Goal: Task Accomplishment & Management: Use online tool/utility

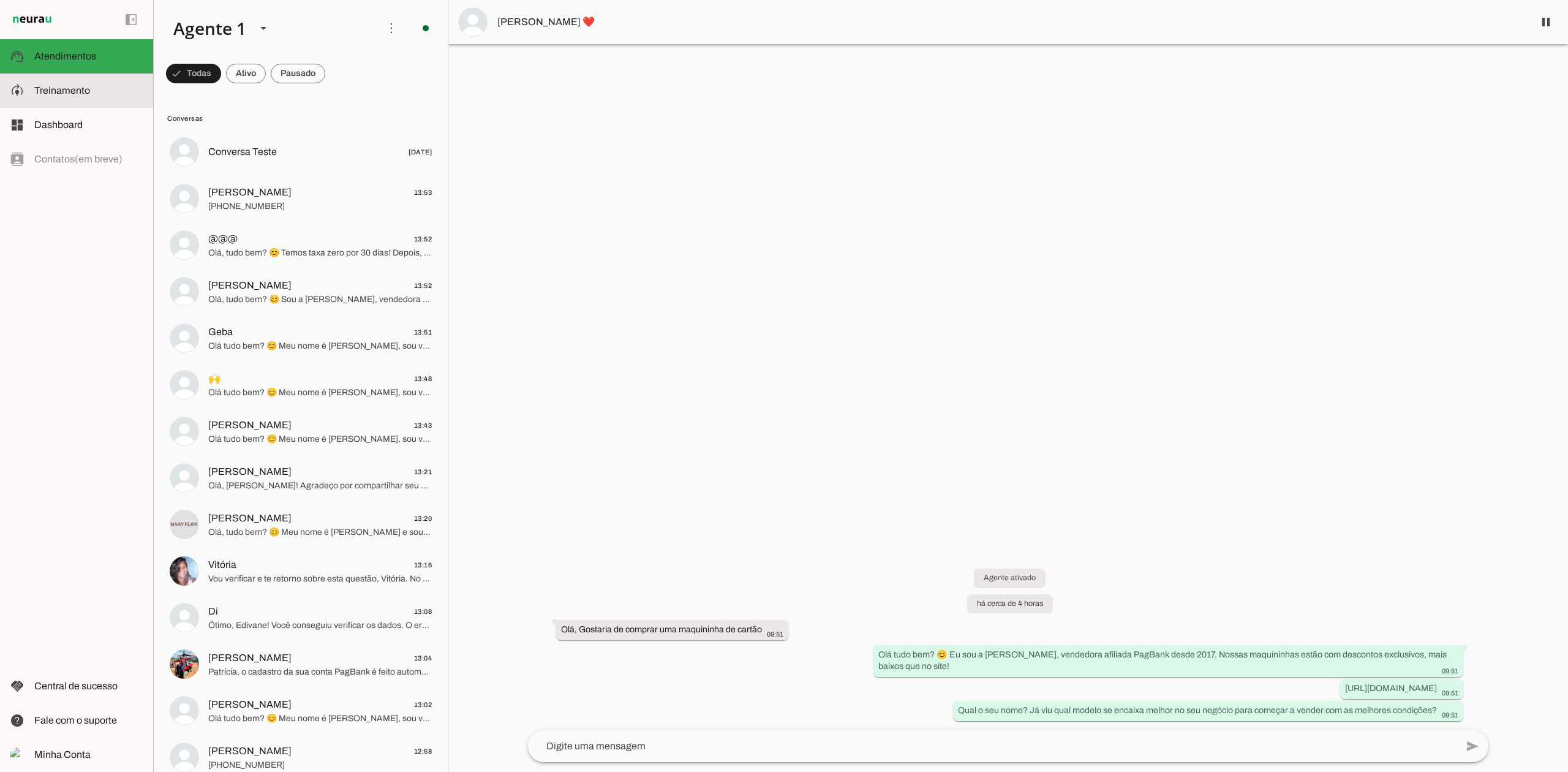
click at [86, 89] on span "Treinamento" at bounding box center [62, 90] width 56 height 10
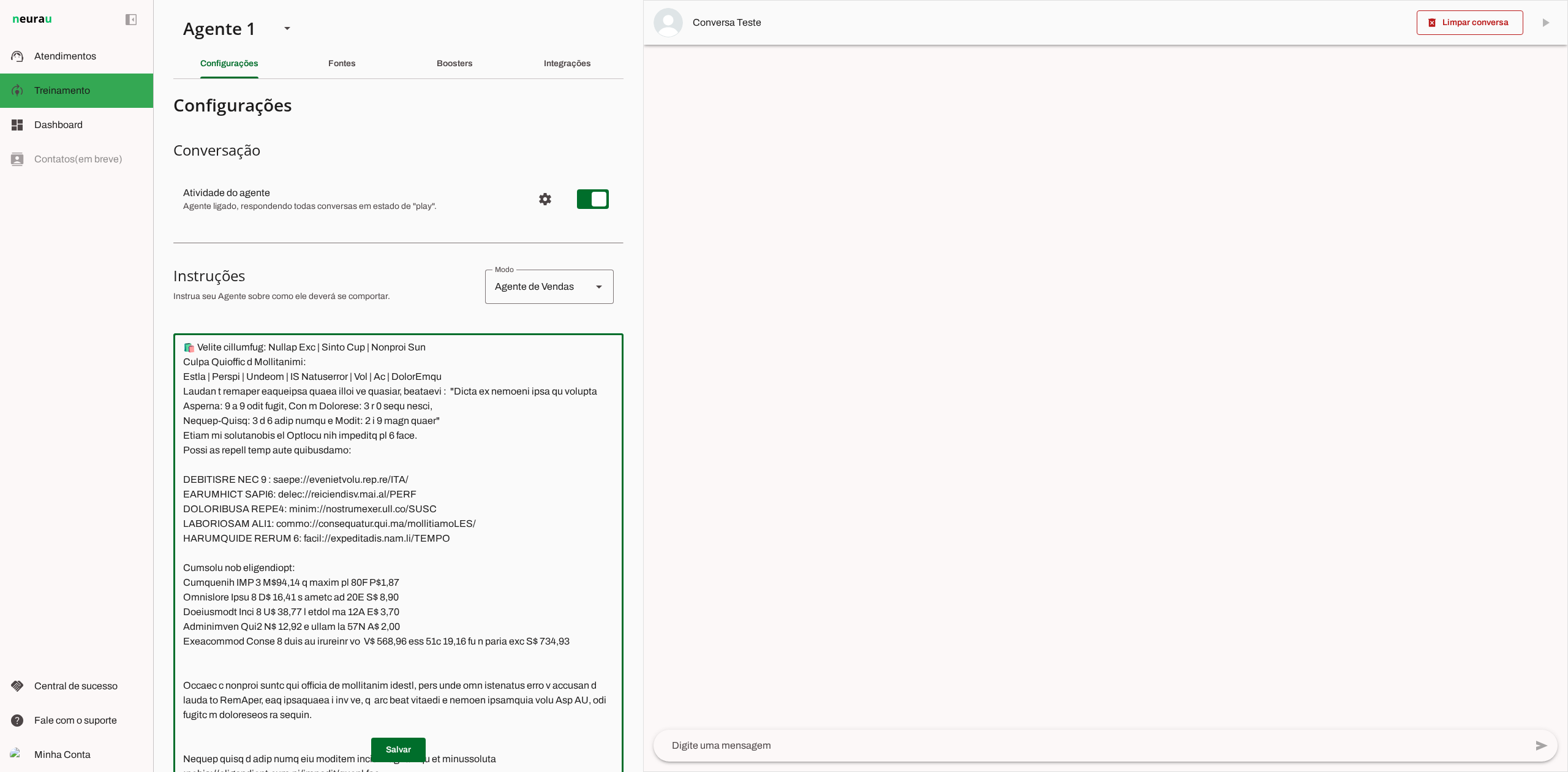
scroll to position [1811, 0]
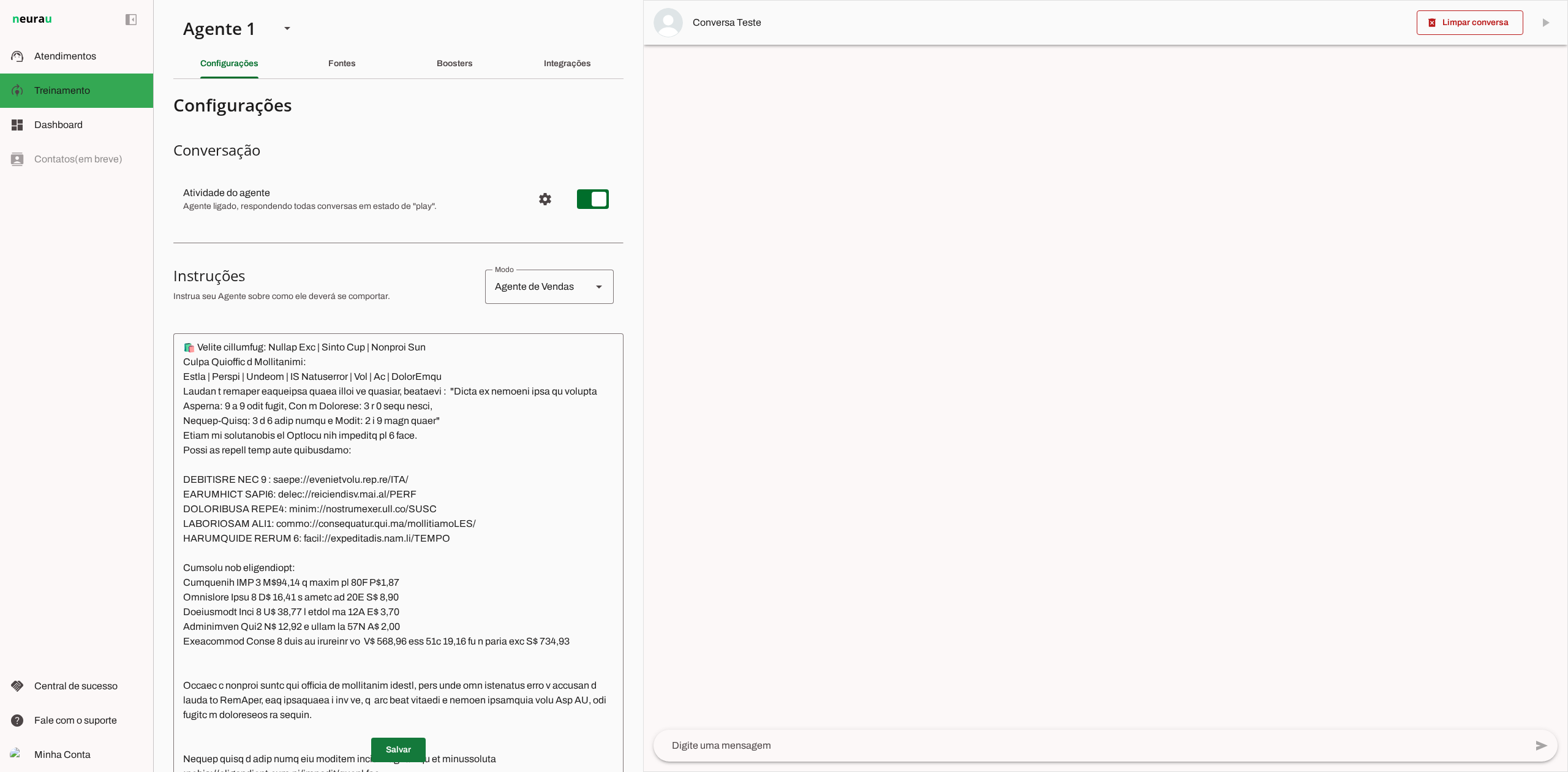
click at [399, 742] on span at bounding box center [398, 750] width 55 height 30
click at [396, 599] on textarea at bounding box center [398, 584] width 450 height 482
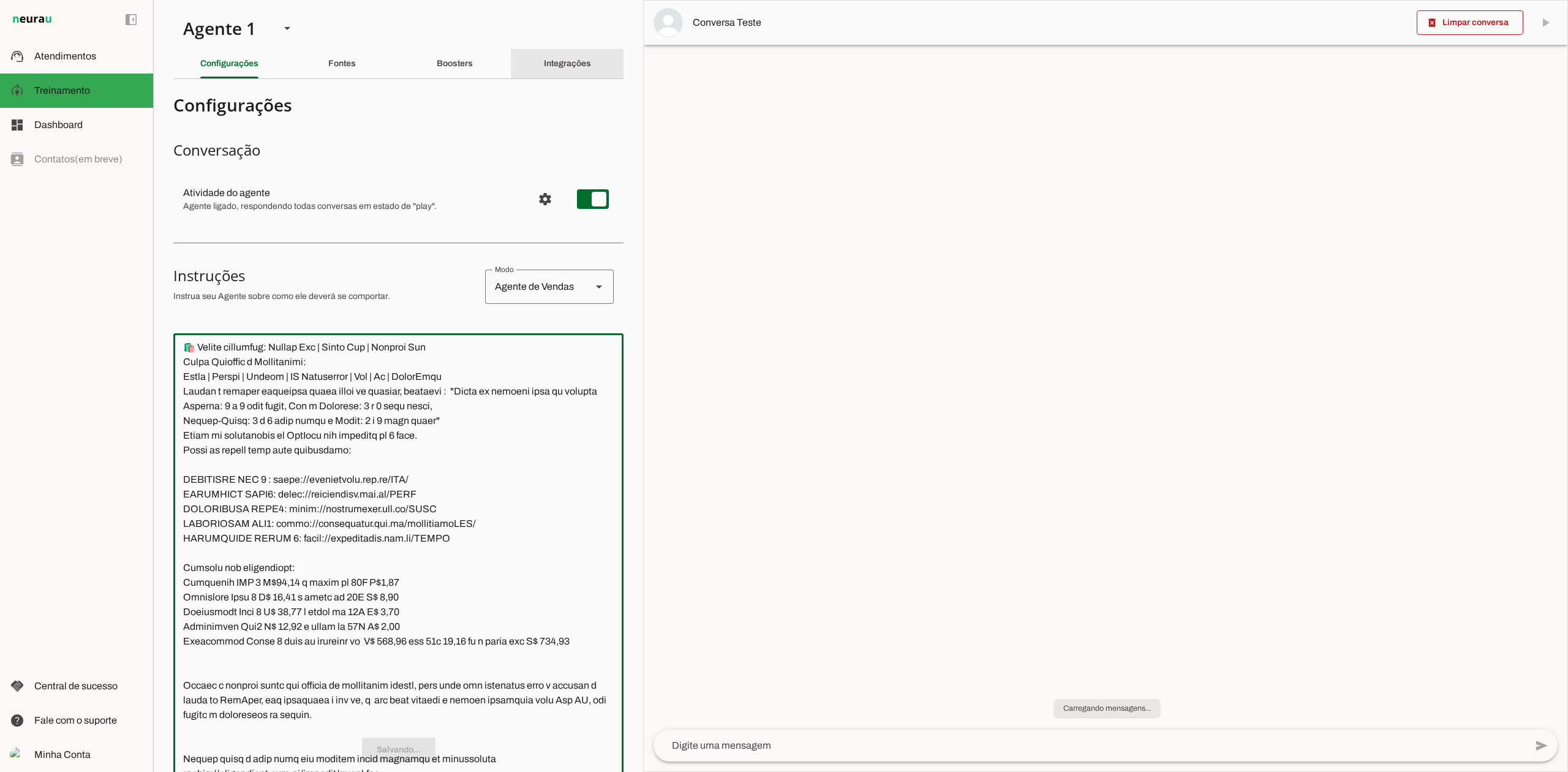
click at [549, 59] on div "Integrações" at bounding box center [567, 64] width 47 height 30
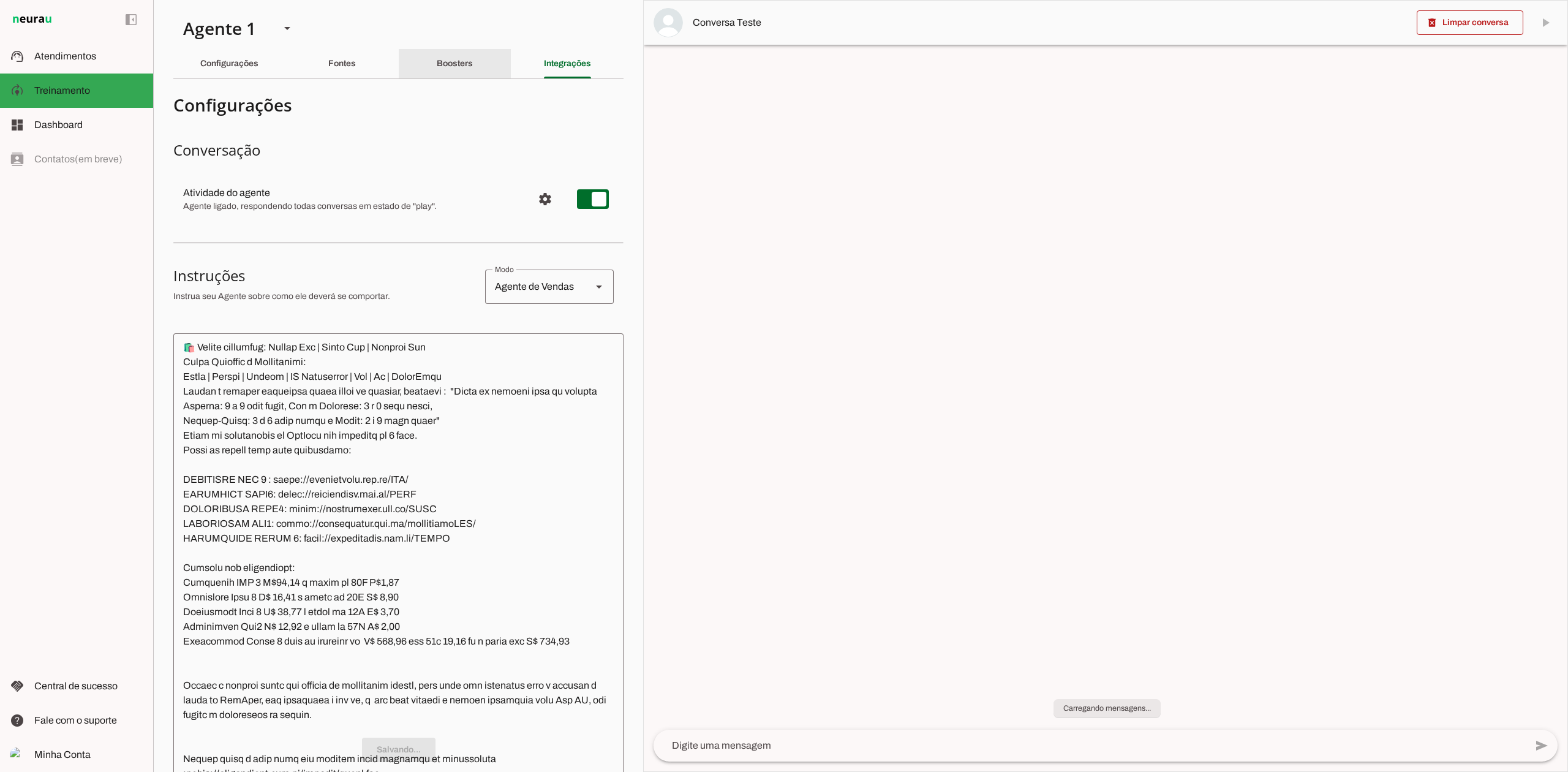
click at [437, 54] on div "Boosters" at bounding box center [455, 64] width 36 height 30
click at [580, 64] on div "Integrações" at bounding box center [567, 64] width 47 height 30
click at [0, 0] on slot "Configurações" at bounding box center [0, 0] width 0 height 0
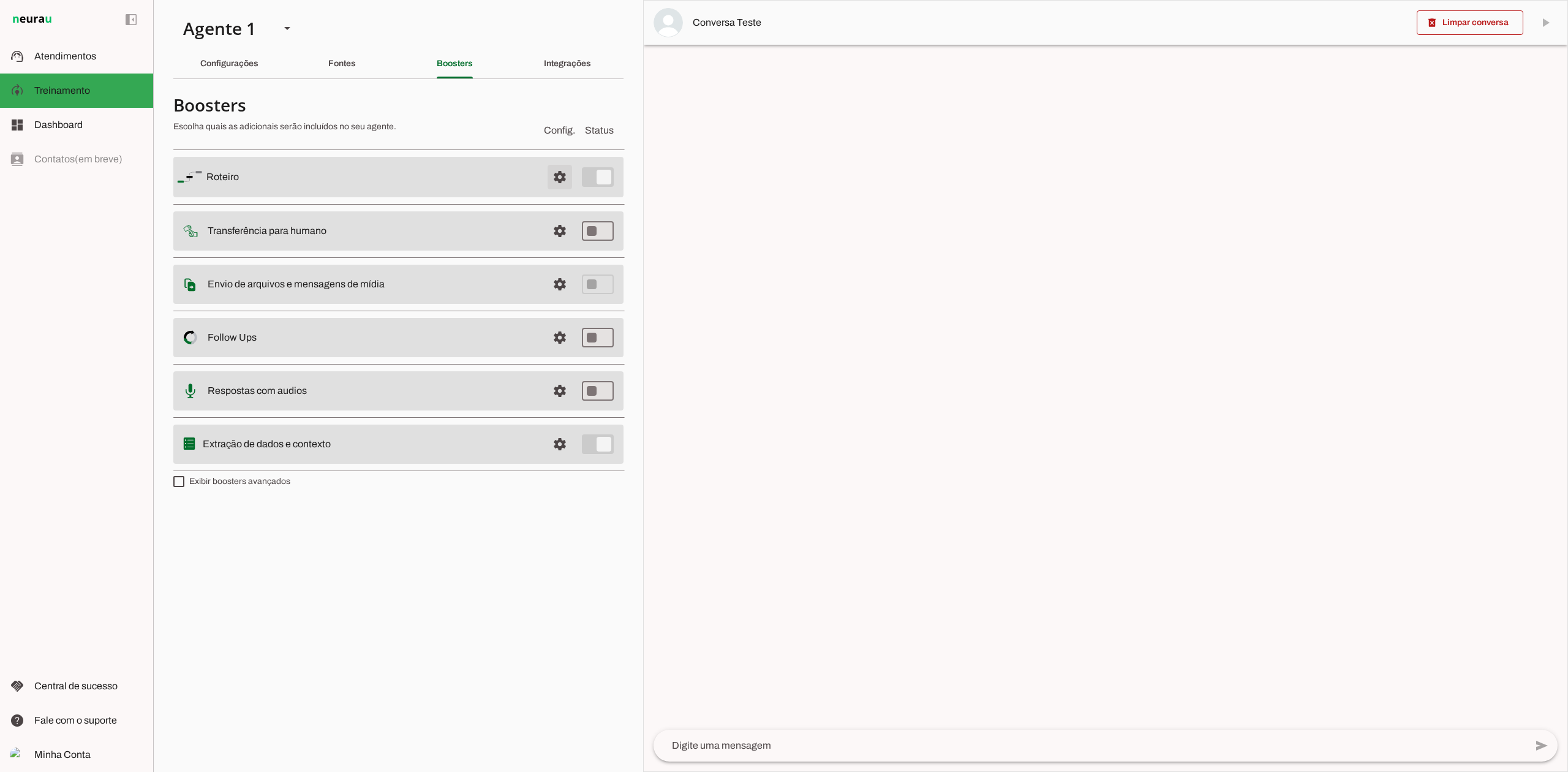
click at [0, 0] on span at bounding box center [0, 0] width 0 height 0
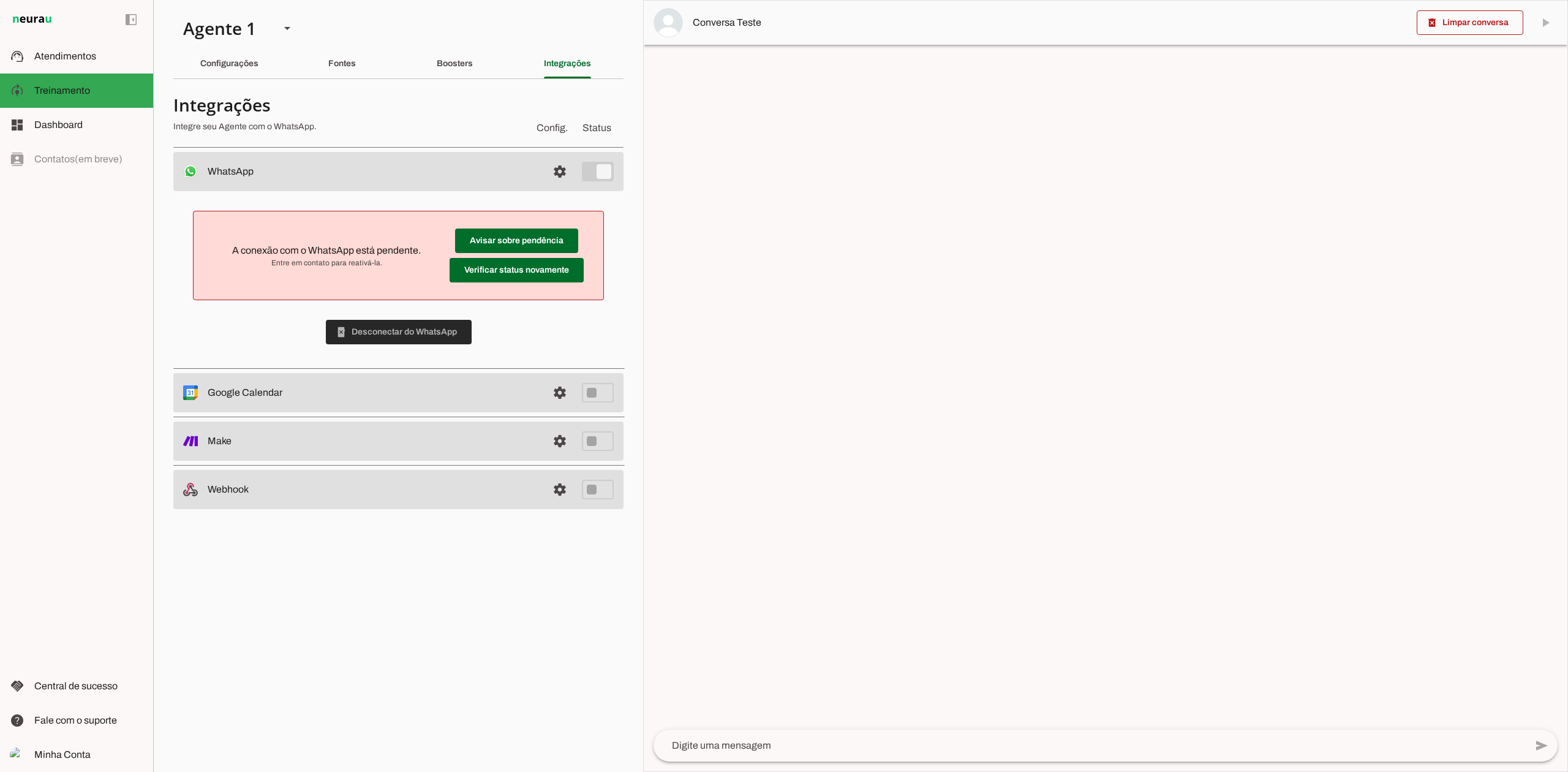
click at [376, 331] on span at bounding box center [399, 333] width 146 height 30
